Goal: Information Seeking & Learning: Learn about a topic

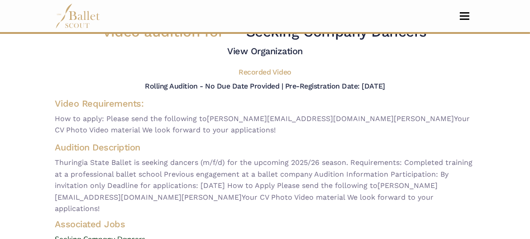
scroll to position [38, 0]
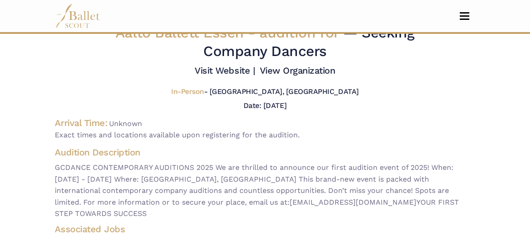
scroll to position [11, 0]
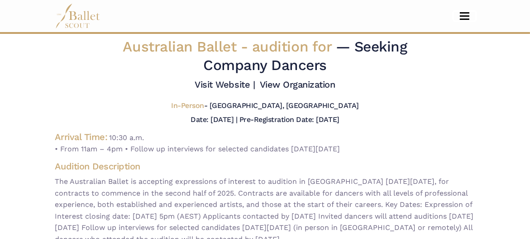
click at [461, 18] on button "Toggle navigation" at bounding box center [464, 16] width 21 height 9
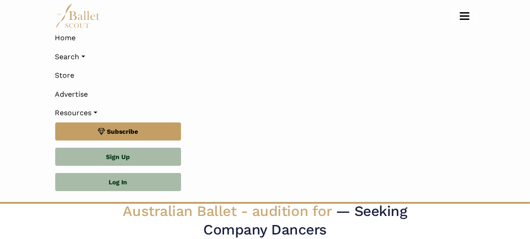
scroll to position [6, 0]
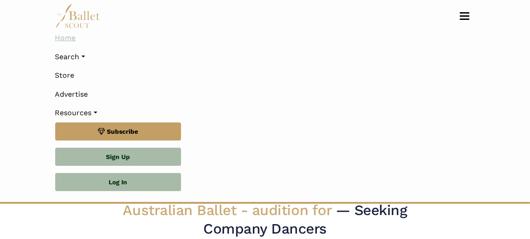
click at [68, 33] on link "Home" at bounding box center [265, 37] width 420 height 19
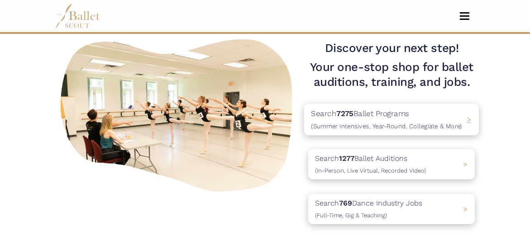
scroll to position [64, 0]
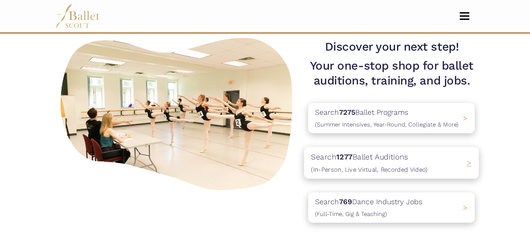
click at [450, 167] on div "Search 1277 Ballet Auditions (In-Person, Live Virtual, Recorded Video) >" at bounding box center [391, 163] width 175 height 32
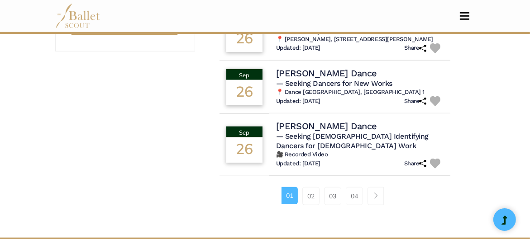
scroll to position [698, 0]
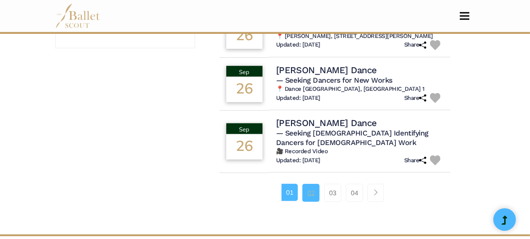
click at [308, 184] on link "02" at bounding box center [310, 193] width 17 height 18
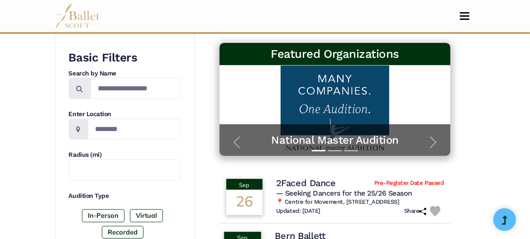
scroll to position [164, 0]
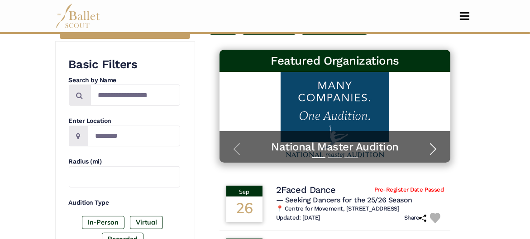
click at [435, 142] on span "button" at bounding box center [433, 149] width 14 height 14
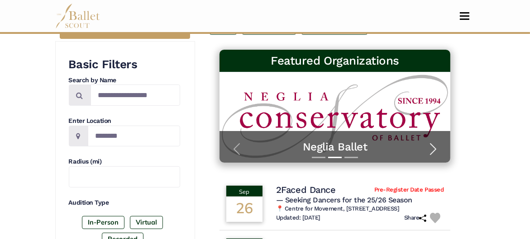
click at [435, 142] on span "button" at bounding box center [433, 149] width 14 height 14
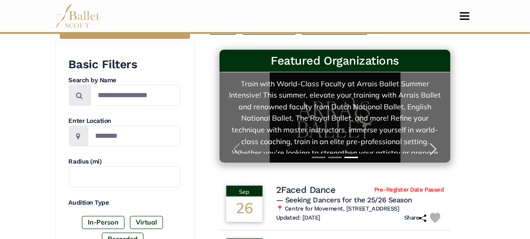
scroll to position [23, 0]
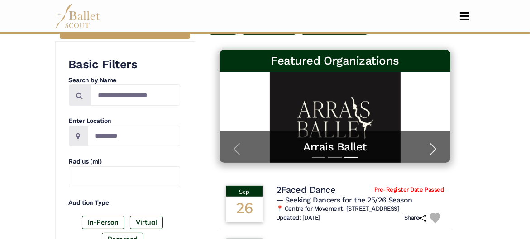
click at [436, 142] on span "button" at bounding box center [433, 149] width 14 height 14
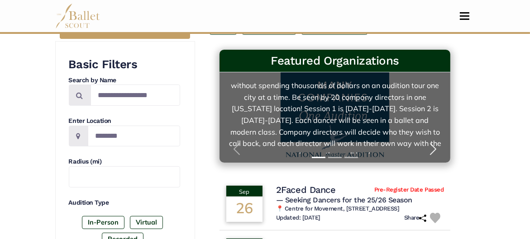
scroll to position [38, 0]
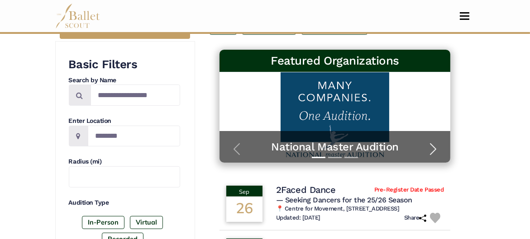
click at [427, 142] on span "button" at bounding box center [433, 149] width 14 height 14
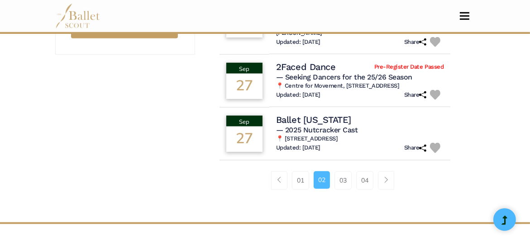
scroll to position [694, 0]
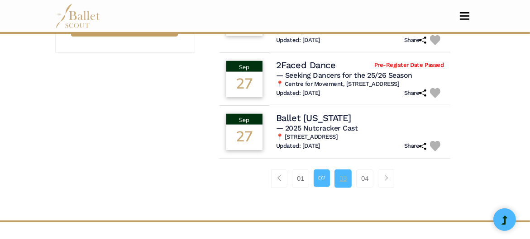
click at [339, 188] on link "03" at bounding box center [342, 179] width 17 height 18
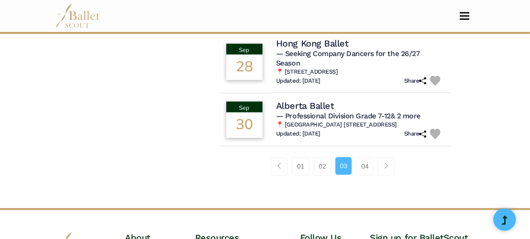
scroll to position [721, 0]
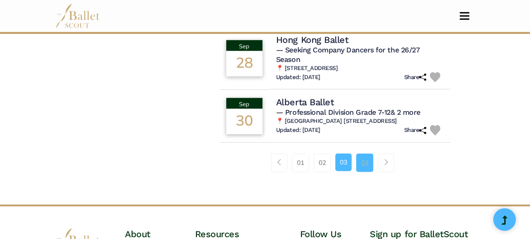
click at [370, 172] on link "04" at bounding box center [364, 163] width 17 height 18
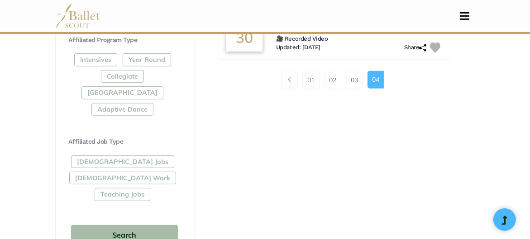
scroll to position [463, 0]
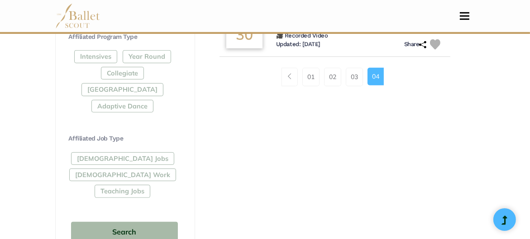
click at [99, 153] on div "Full-Time Jobs Gig Work Teaching Jobs" at bounding box center [124, 176] width 111 height 49
click at [115, 153] on div "Full-Time Jobs Gig Work Teaching Jobs" at bounding box center [124, 176] width 111 height 49
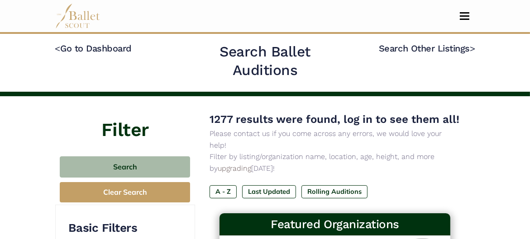
click at [429, 54] on h4 "Search Other Listings >" at bounding box center [407, 63] width 133 height 41
click at [431, 52] on link "Search Other Listings >" at bounding box center [427, 48] width 96 height 11
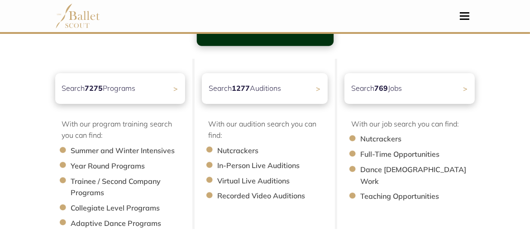
scroll to position [90, 0]
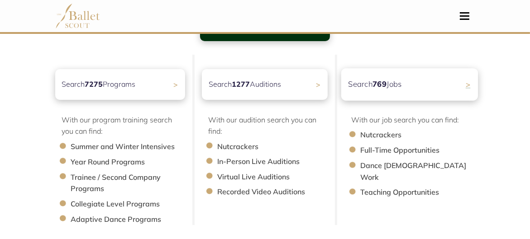
click at [452, 81] on div "Search 769 Jobs >" at bounding box center [409, 84] width 137 height 32
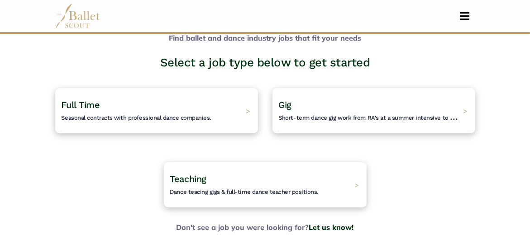
scroll to position [47, 0]
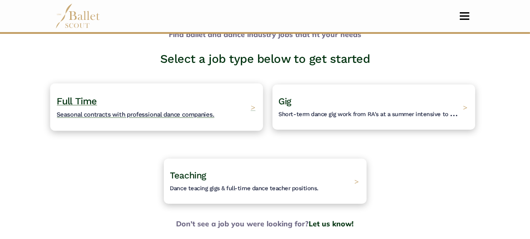
click at [237, 111] on div "Full Time Seasonal contracts with professional dance companies. >" at bounding box center [156, 107] width 213 height 47
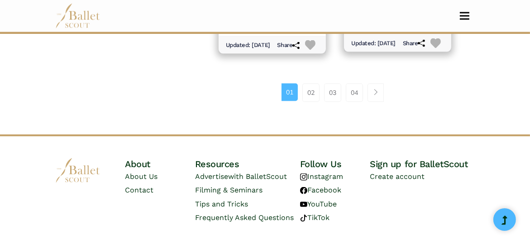
scroll to position [1444, 0]
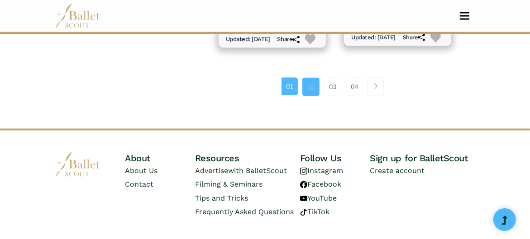
click at [306, 96] on link "02" at bounding box center [310, 87] width 17 height 18
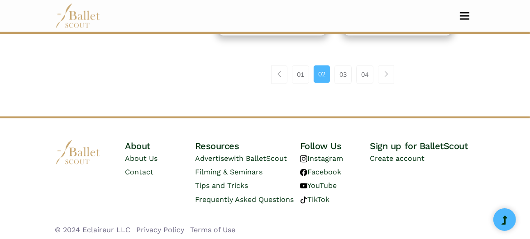
scroll to position [1476, 0]
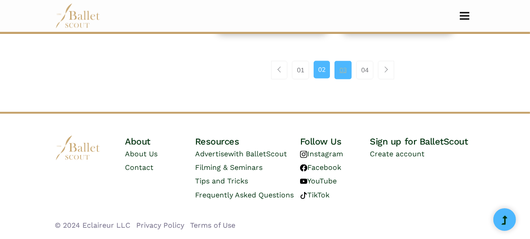
click at [337, 67] on link "03" at bounding box center [342, 70] width 17 height 18
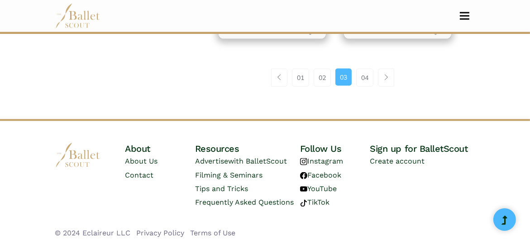
scroll to position [1492, 0]
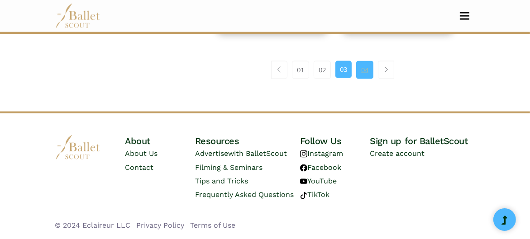
click at [360, 75] on link "04" at bounding box center [364, 70] width 17 height 18
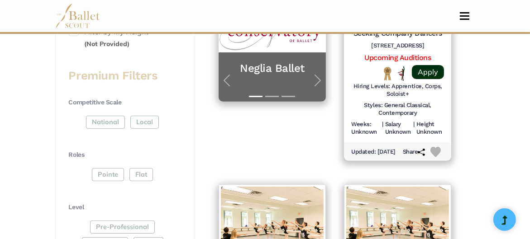
scroll to position [321, 0]
click at [107, 172] on div "Pointe Flat" at bounding box center [124, 176] width 111 height 16
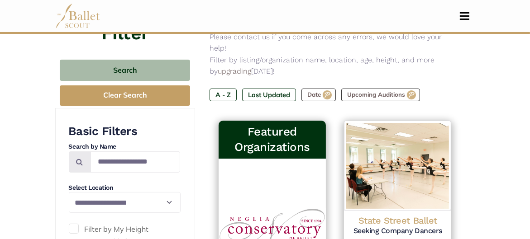
scroll to position [129, 0]
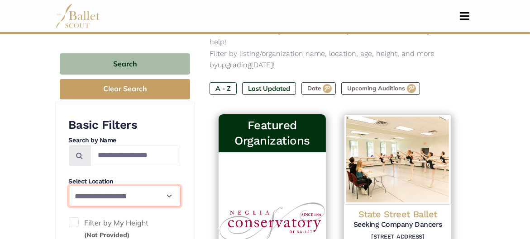
click at [115, 187] on select "**********" at bounding box center [125, 196] width 112 height 21
click at [69, 186] on select "**********" at bounding box center [125, 196] width 112 height 21
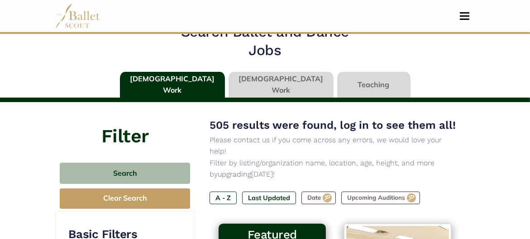
scroll to position [19, 0]
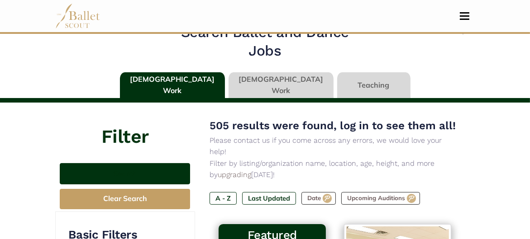
click at [161, 164] on button "Search" at bounding box center [125, 173] width 130 height 21
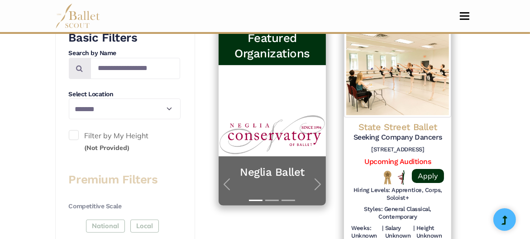
scroll to position [221, 0]
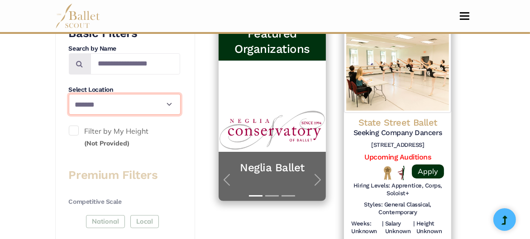
click at [164, 104] on select "**********" at bounding box center [125, 104] width 112 height 21
select select "**"
click at [69, 94] on select "**********" at bounding box center [125, 104] width 112 height 21
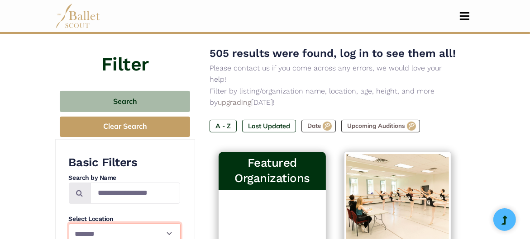
scroll to position [0, 0]
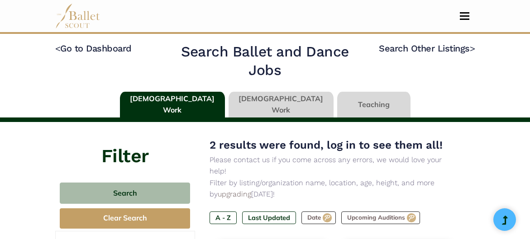
select select "**"
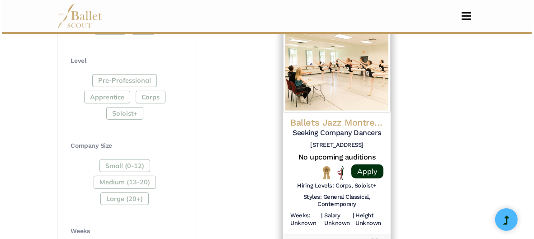
scroll to position [470, 0]
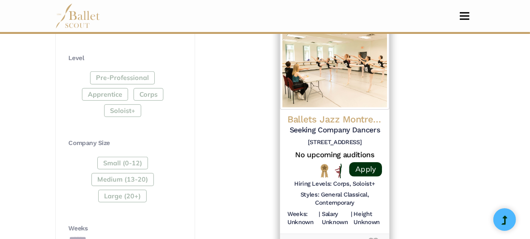
click at [302, 167] on div at bounding box center [299, 171] width 24 height 15
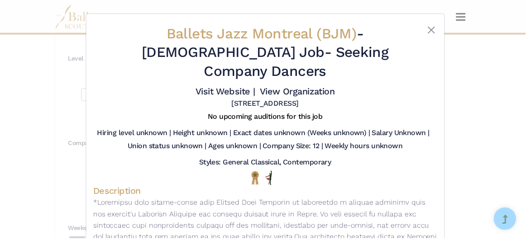
scroll to position [2, 0]
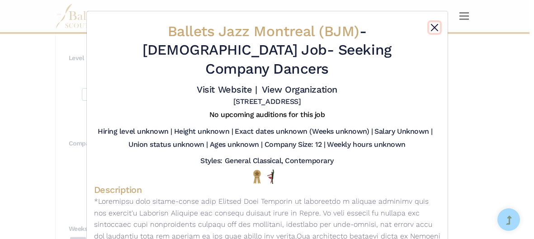
click at [433, 28] on button "Close" at bounding box center [434, 27] width 11 height 11
